Goal: Task Accomplishment & Management: Manage account settings

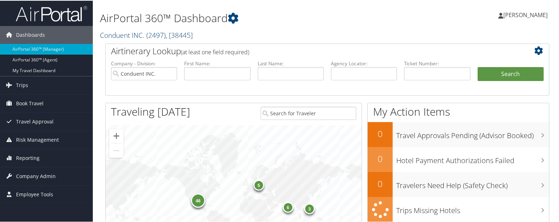
click at [131, 32] on link "Conduent INC. ( 2497 ) , [ 38445 ]" at bounding box center [146, 35] width 93 height 10
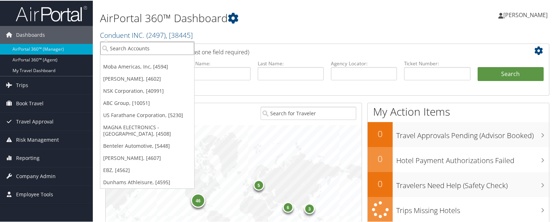
click at [137, 49] on input "search" at bounding box center [147, 47] width 94 height 13
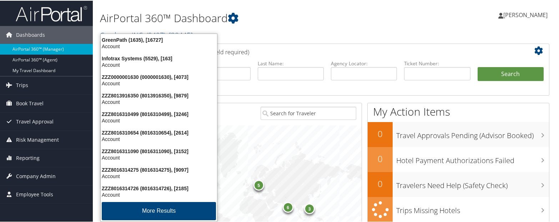
type input "1635"
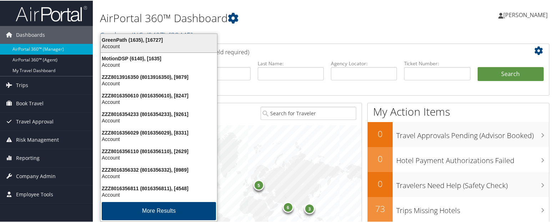
click at [117, 44] on div "Account" at bounding box center [158, 45] width 125 height 6
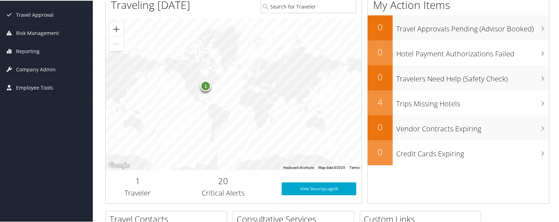
scroll to position [107, 0]
click at [24, 69] on span "Company Admin" at bounding box center [36, 69] width 40 height 18
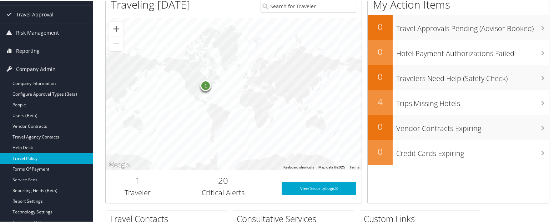
click at [32, 158] on link "Travel Policy" at bounding box center [46, 157] width 93 height 11
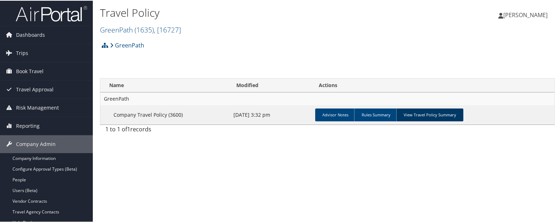
click at [426, 110] on link "View Travel Policy Summary" at bounding box center [429, 114] width 67 height 13
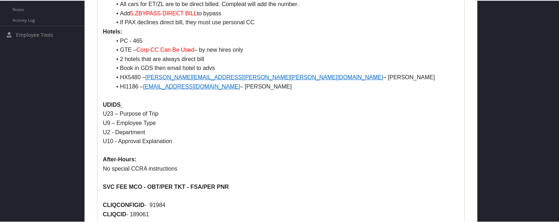
scroll to position [321, 0]
